Goal: Information Seeking & Learning: Learn about a topic

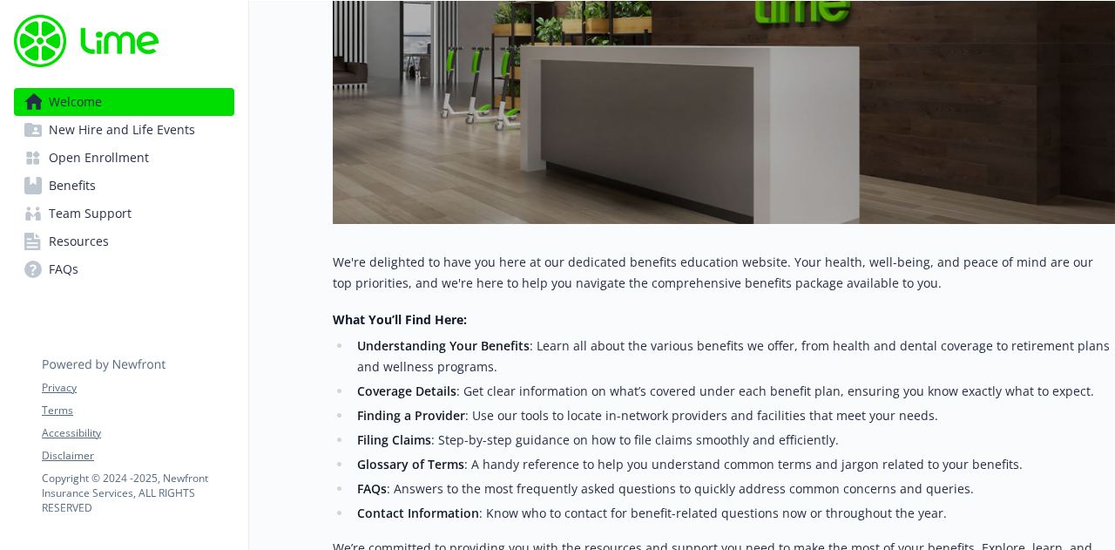
scroll to position [488, 0]
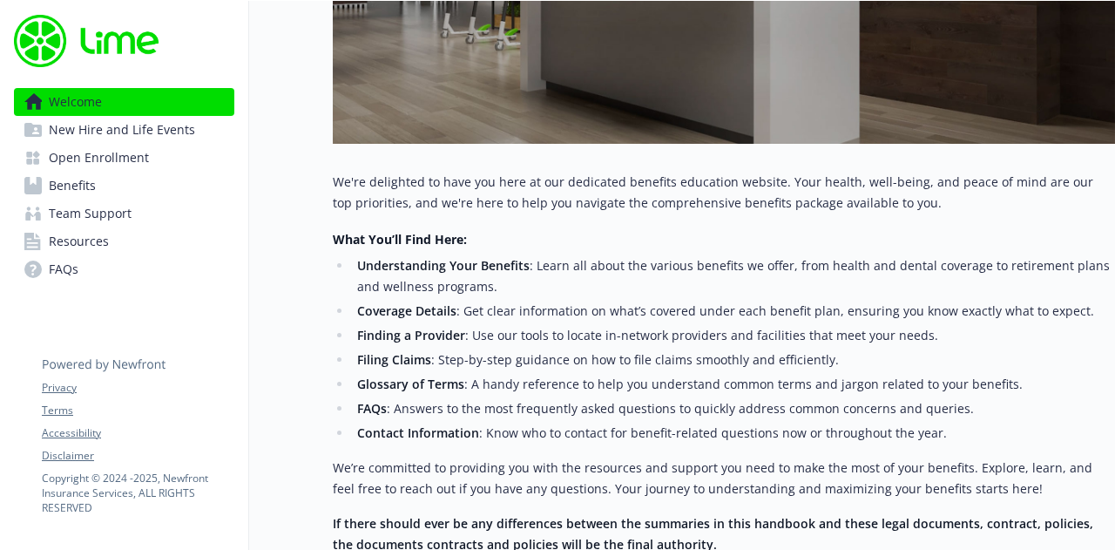
click at [66, 187] on span "Benefits" at bounding box center [72, 186] width 47 height 28
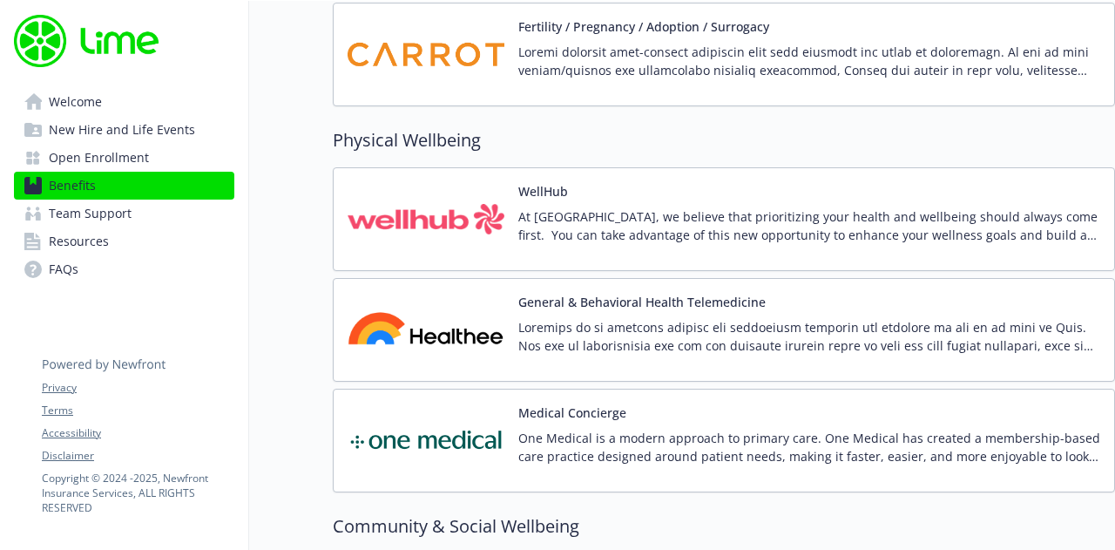
scroll to position [3763, 0]
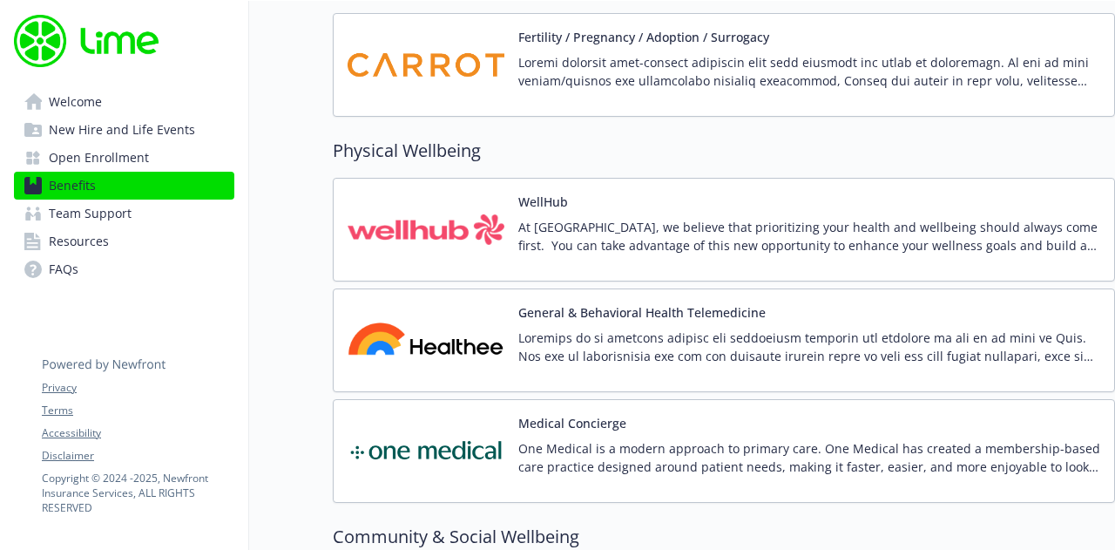
click at [642, 218] on p "At [GEOGRAPHIC_DATA], we believe that prioritizing your health and wellbeing sh…" at bounding box center [809, 236] width 582 height 37
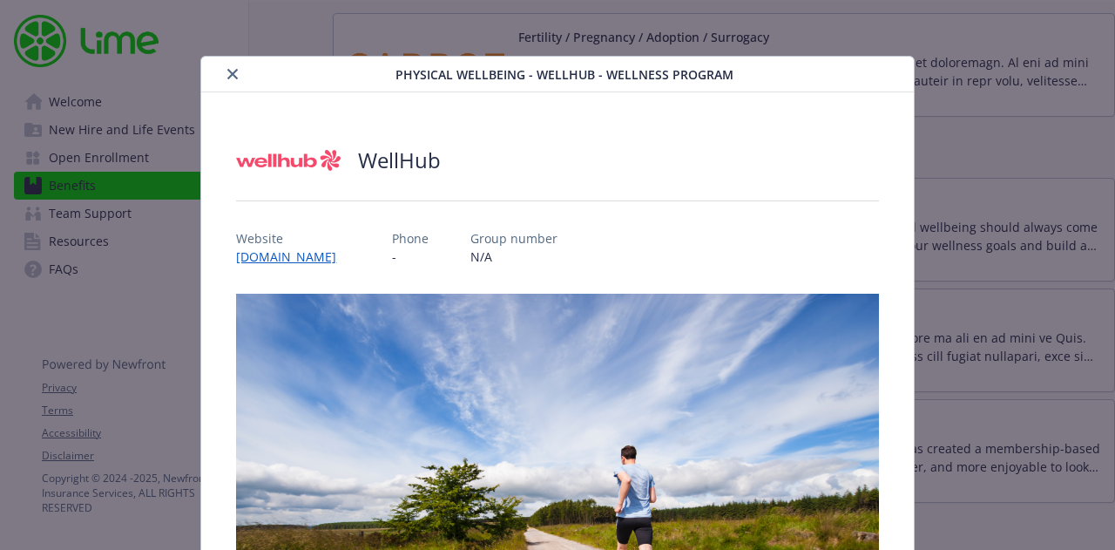
scroll to position [40, 0]
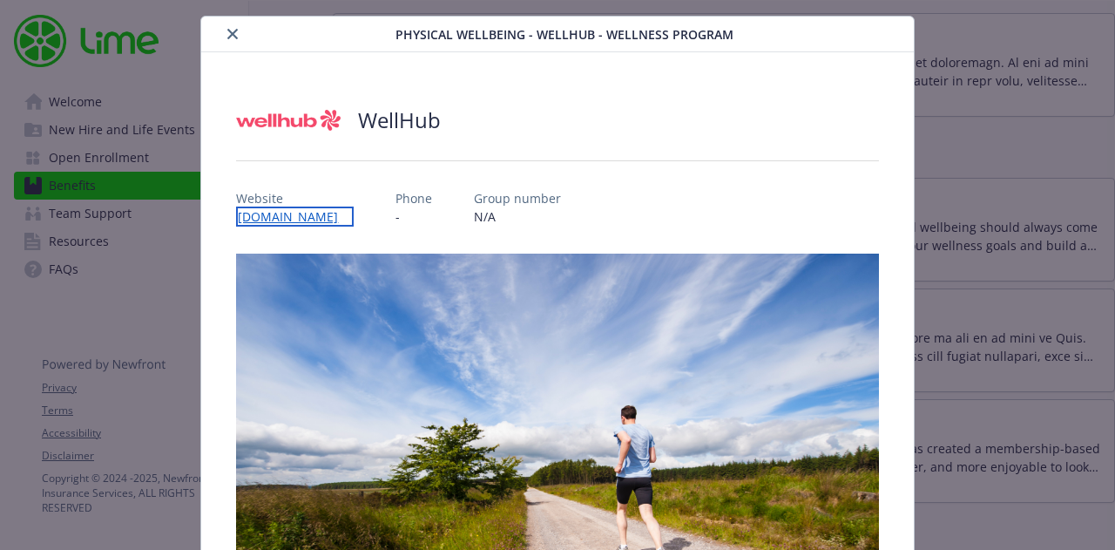
click at [305, 209] on link "[DOMAIN_NAME]" at bounding box center [295, 216] width 118 height 20
click at [227, 36] on icon "close" at bounding box center [232, 34] width 10 height 10
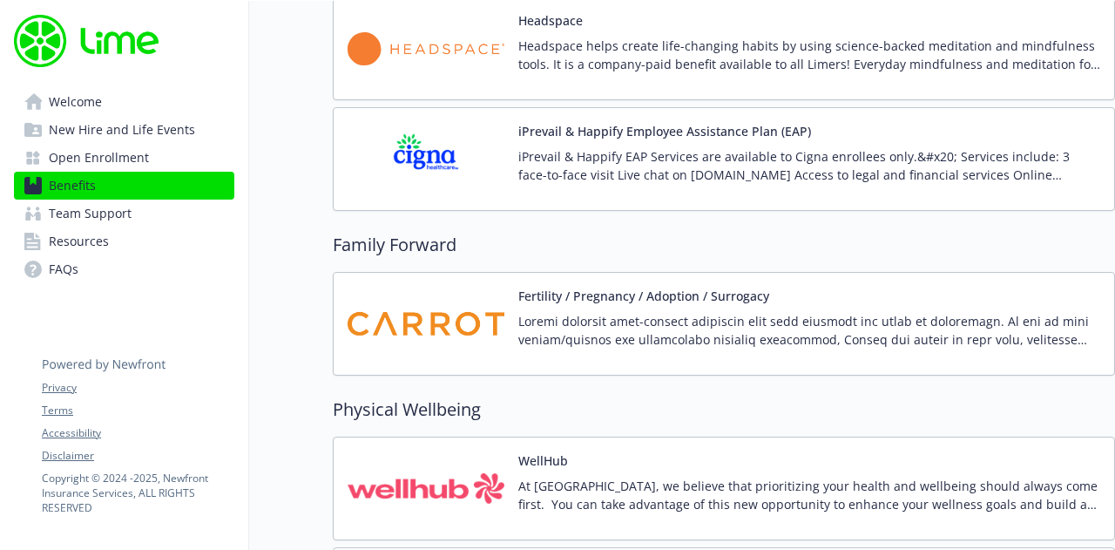
scroll to position [3510, 0]
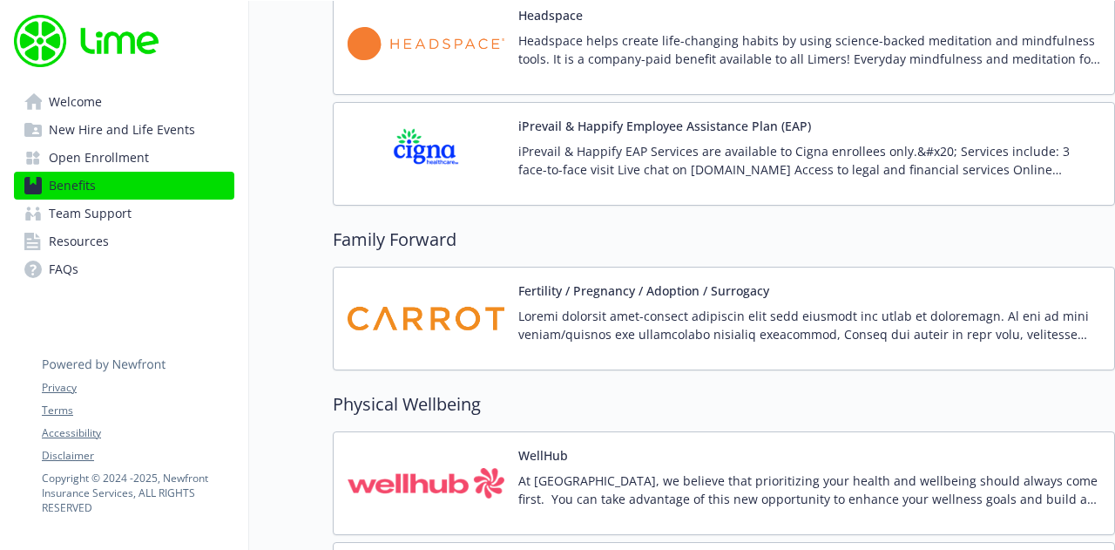
click at [786, 471] on p "At [GEOGRAPHIC_DATA], we believe that prioritizing your health and wellbeing sh…" at bounding box center [809, 489] width 582 height 37
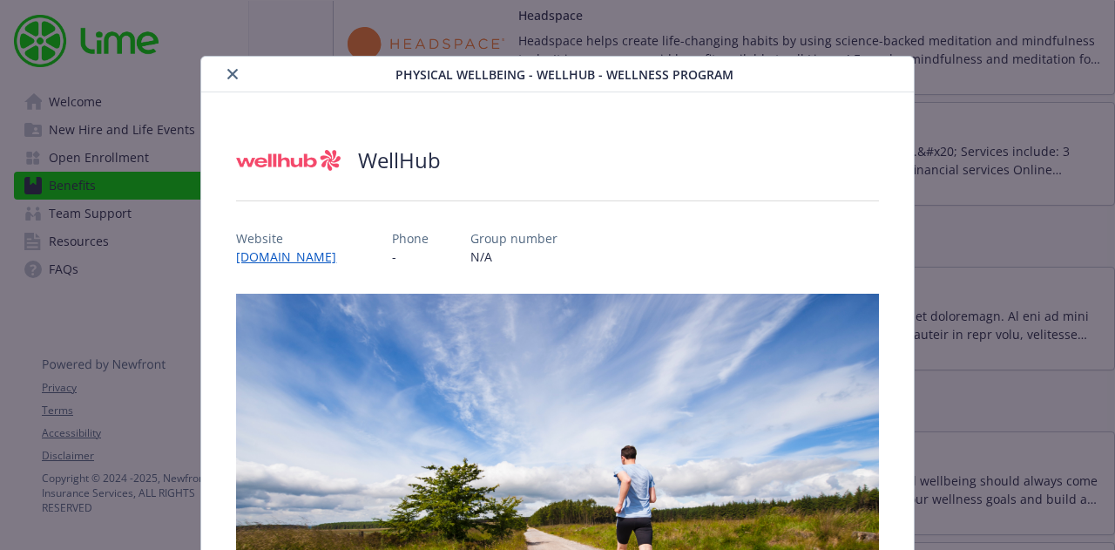
scroll to position [52, 0]
